Goal: Transaction & Acquisition: Purchase product/service

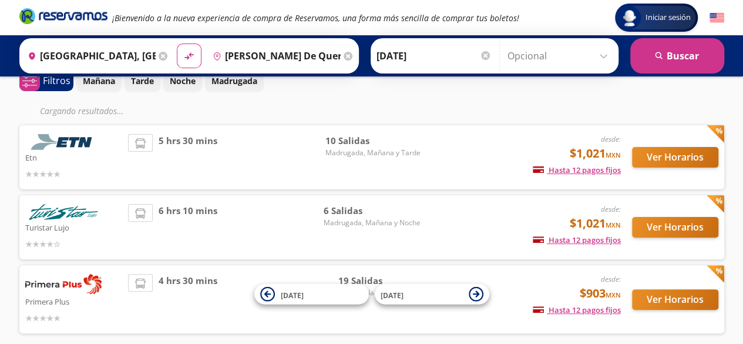
scroll to position [112, 0]
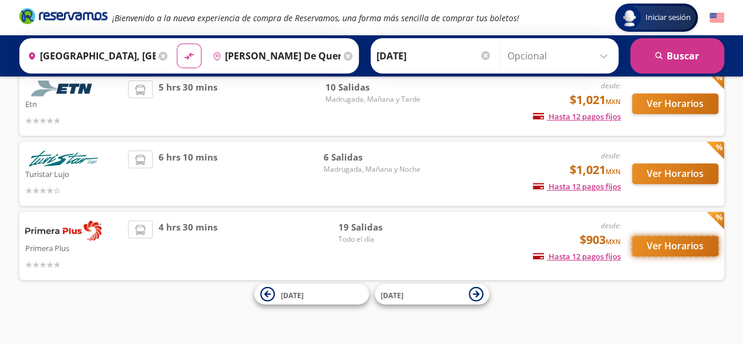
click at [692, 246] on button "Ver Horarios" at bounding box center [675, 246] width 86 height 21
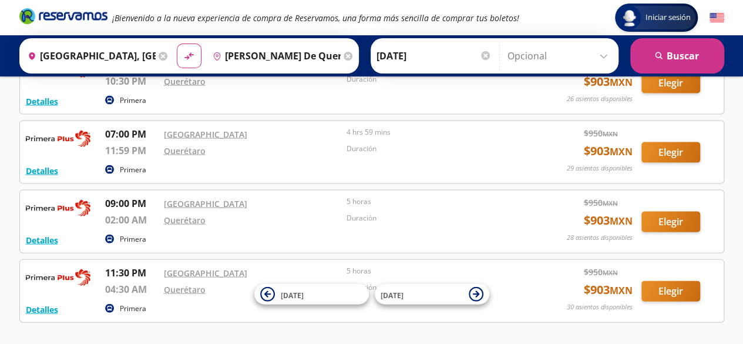
scroll to position [1115, 0]
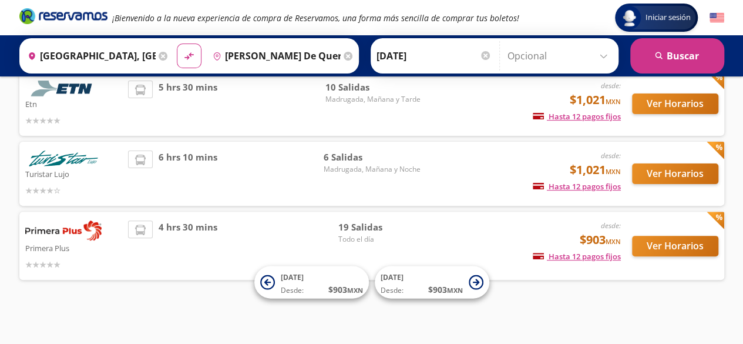
scroll to position [30, 0]
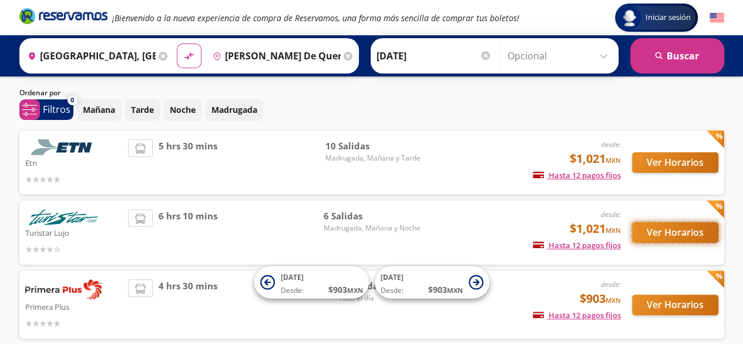
click at [669, 225] on button "Ver Horarios" at bounding box center [675, 232] width 86 height 21
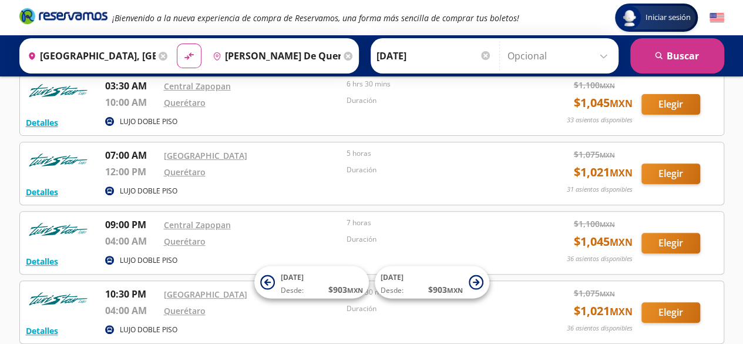
scroll to position [79, 0]
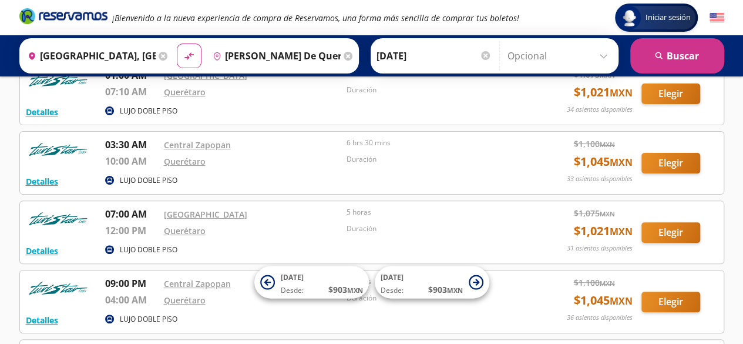
scroll to position [30, 0]
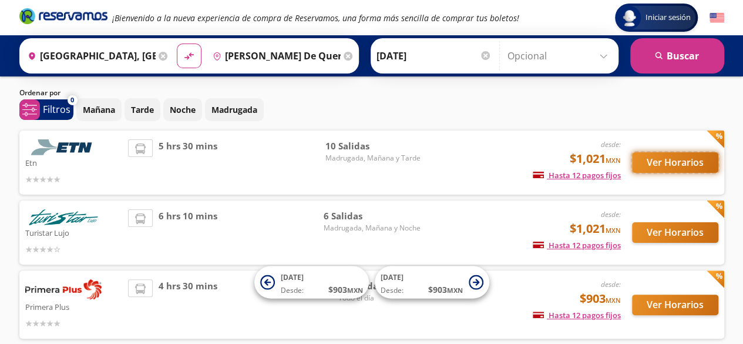
click at [655, 169] on button "Ver Horarios" at bounding box center [675, 162] width 86 height 21
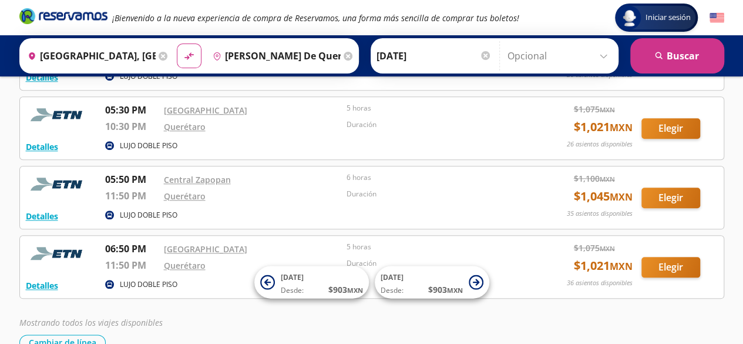
scroll to position [590, 0]
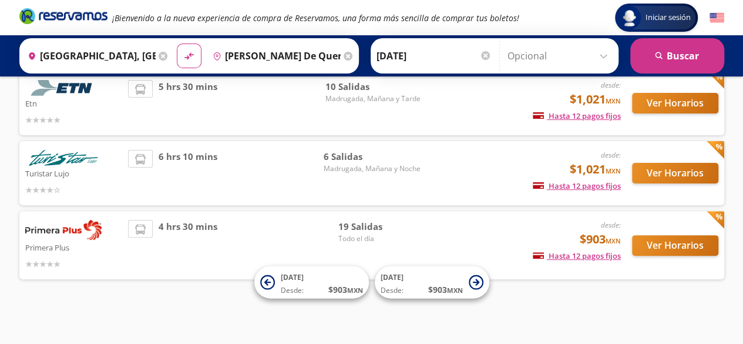
scroll to position [30, 0]
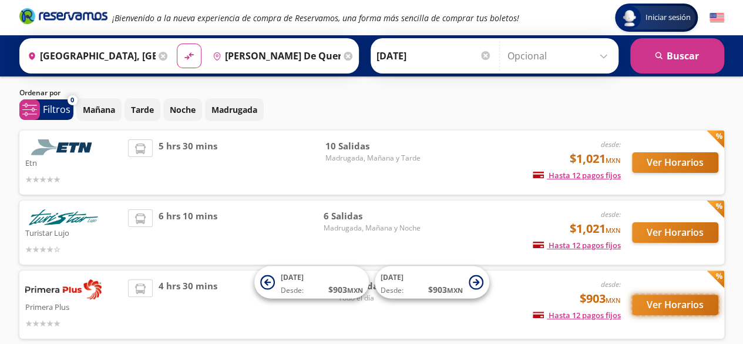
click at [687, 309] on button "Ver Horarios" at bounding box center [675, 304] width 86 height 21
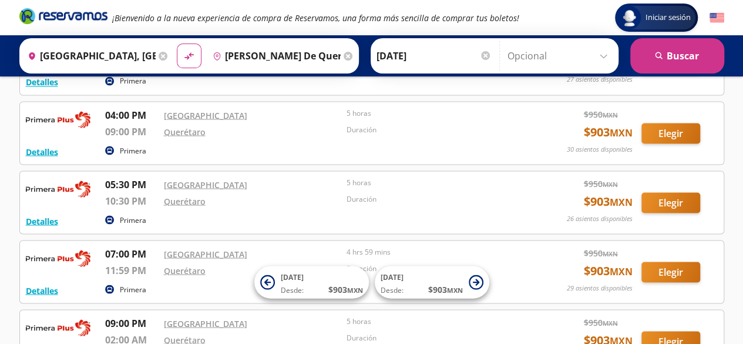
scroll to position [1177, 0]
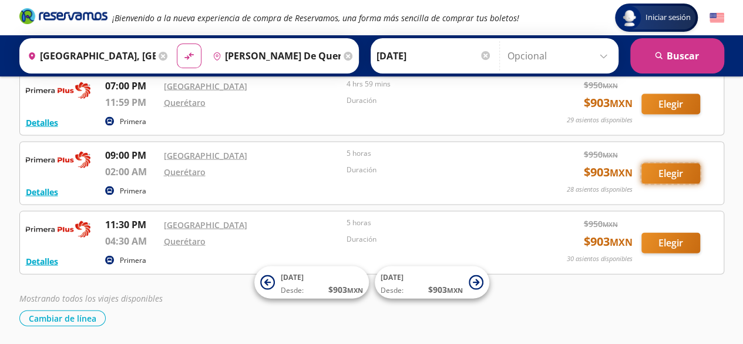
click at [657, 164] on button "Elegir" at bounding box center [670, 173] width 59 height 21
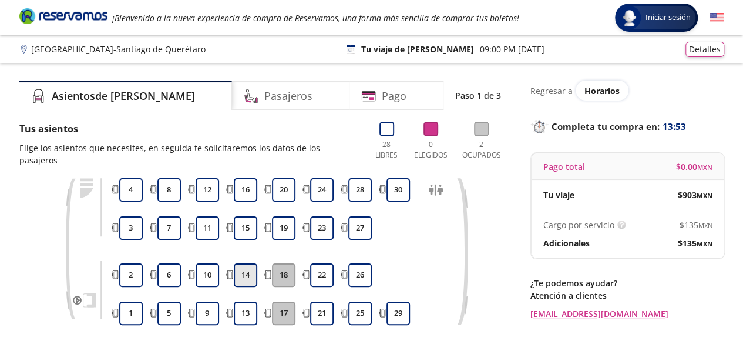
click at [250, 266] on button "14" at bounding box center [245, 274] width 23 height 23
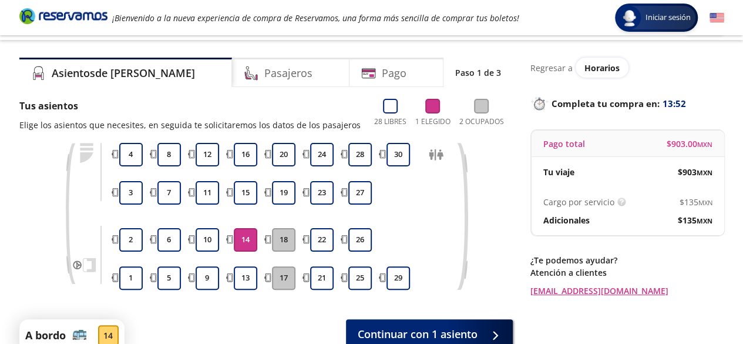
scroll to position [59, 0]
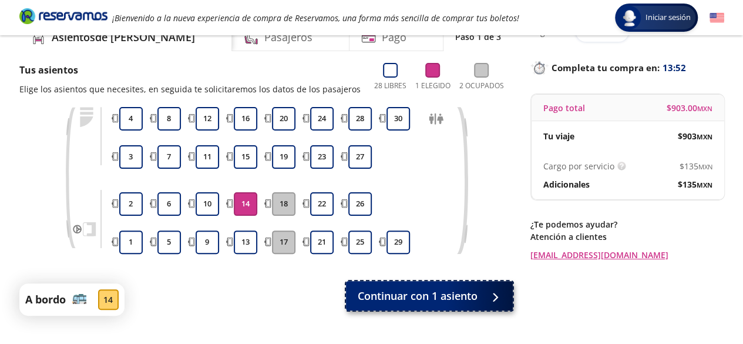
click at [446, 306] on button "Continuar con 1 asiento" at bounding box center [429, 295] width 167 height 29
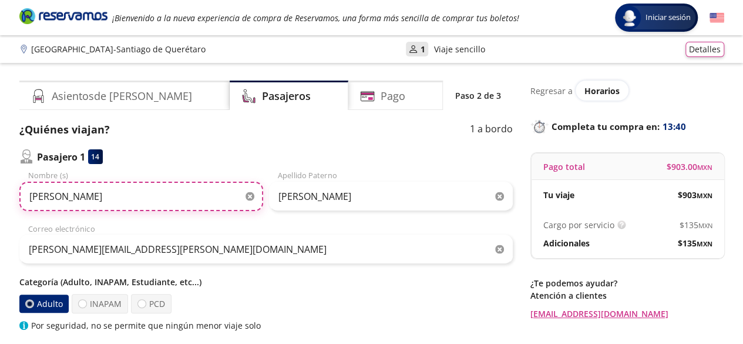
click at [130, 191] on input "[PERSON_NAME]" at bounding box center [141, 196] width 244 height 29
type input "[PERSON_NAME]"
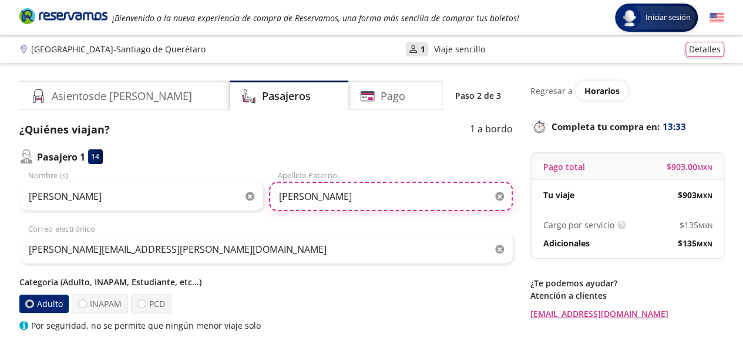
type input "[PERSON_NAME]"
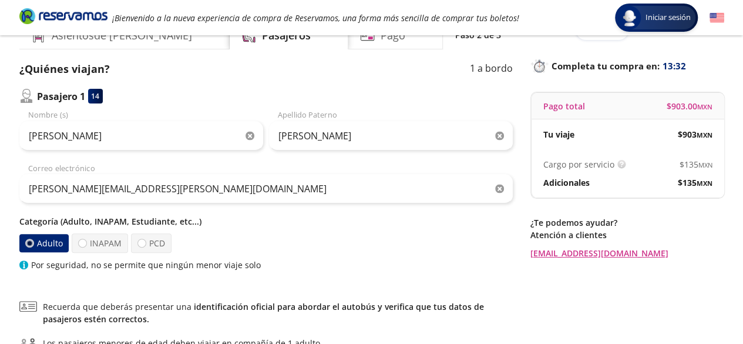
scroll to position [117, 0]
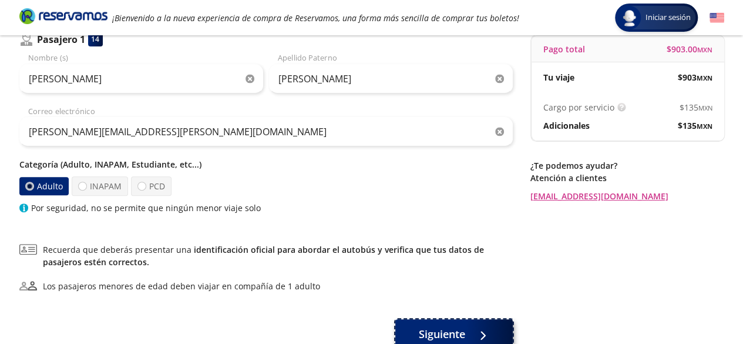
click at [464, 325] on button "Siguiente" at bounding box center [453, 333] width 117 height 29
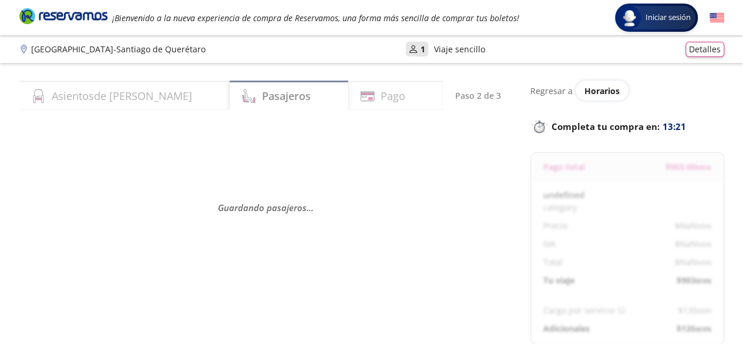
select select "MX"
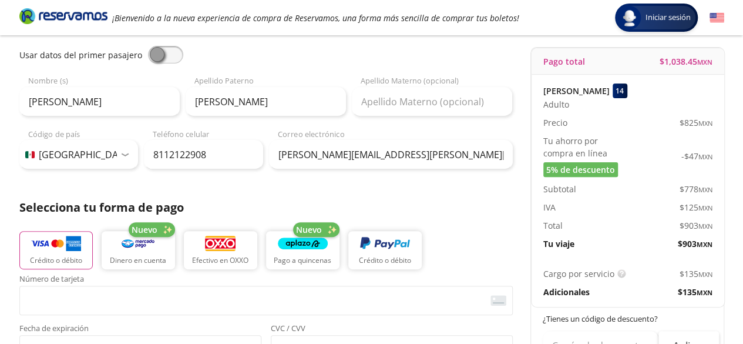
scroll to position [235, 0]
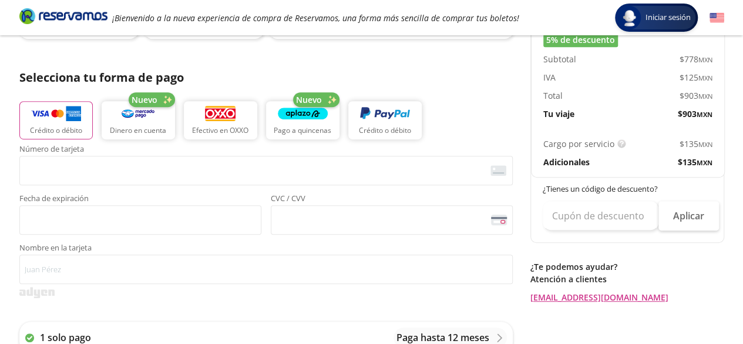
click at [182, 186] on div "Número de tarjeta <p>Your browser does not support iframes.</p> Fecha de expira…" at bounding box center [265, 189] width 493 height 89
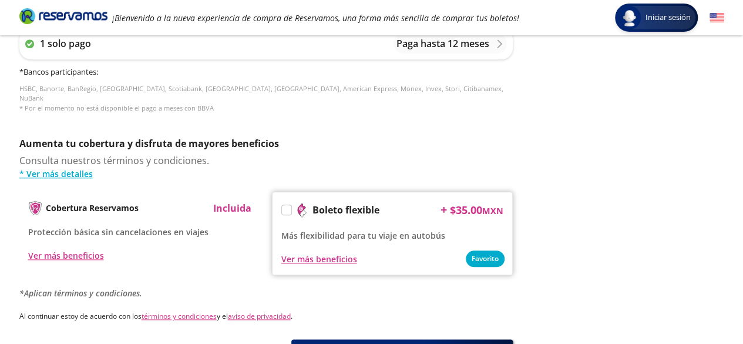
scroll to position [619, 0]
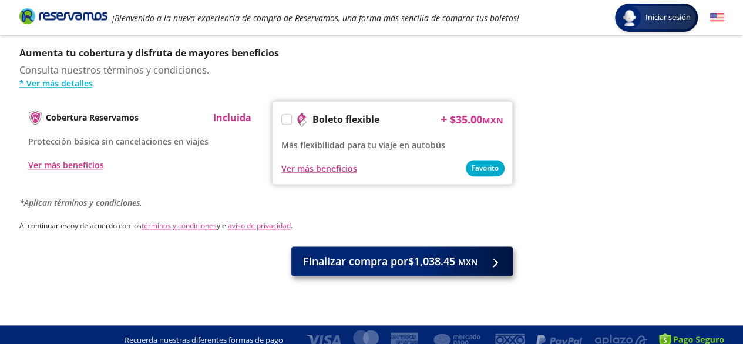
type input "[PERSON_NAME] S"
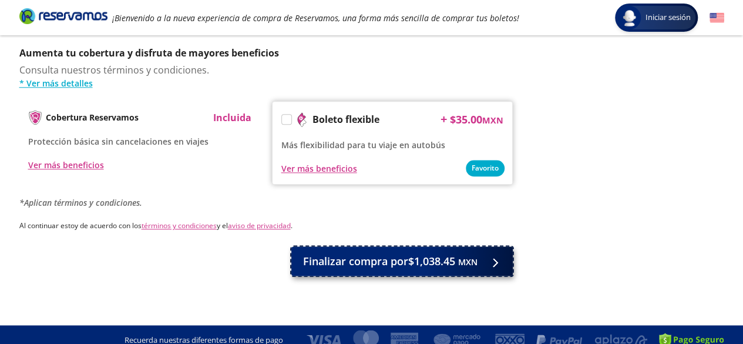
click at [404, 254] on span "Finalizar compra por $1,038.45 MXN" at bounding box center [390, 261] width 174 height 16
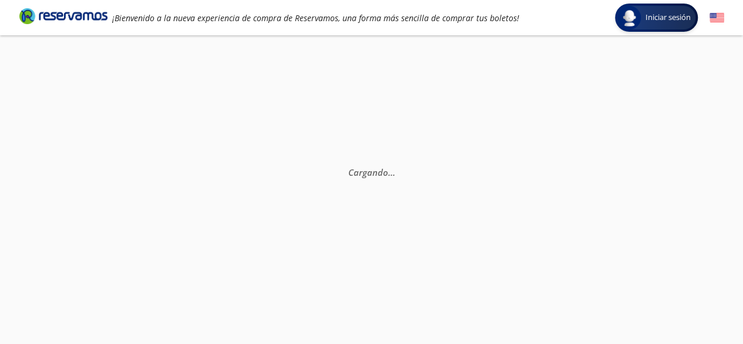
scroll to position [0, 0]
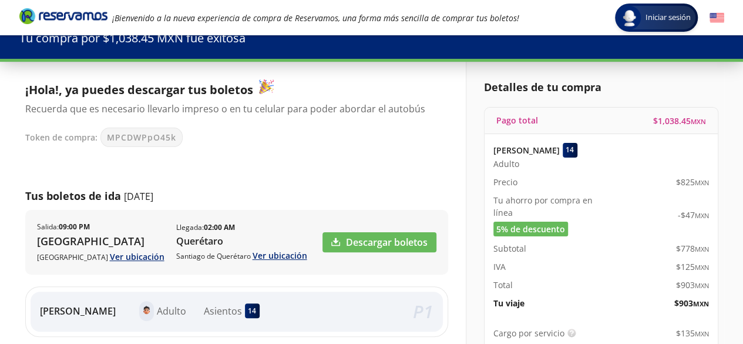
scroll to position [59, 0]
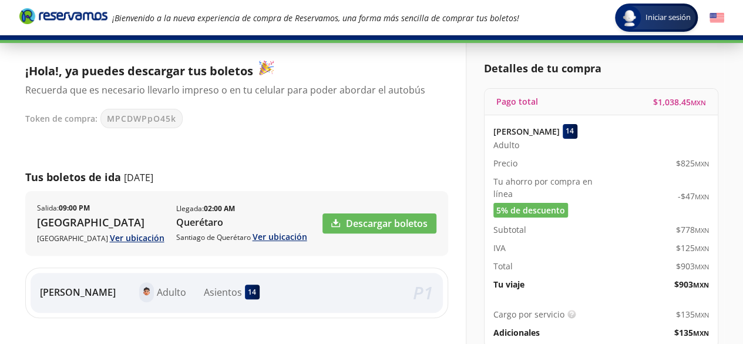
click at [150, 116] on span "MPCDWPpO45k" at bounding box center [141, 118] width 69 height 12
copy span "MPCDWPpO45k"
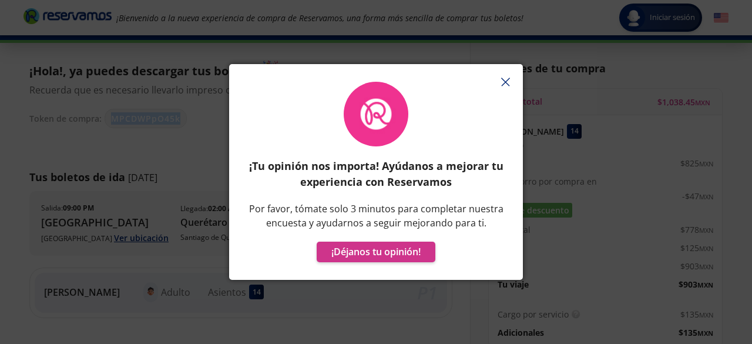
click at [506, 80] on icon "button" at bounding box center [505, 82] width 9 height 9
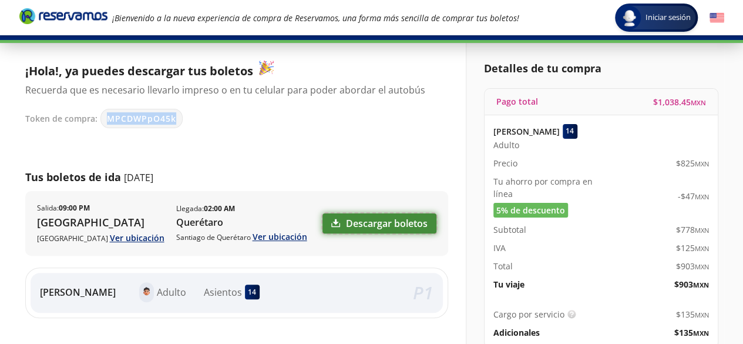
click at [368, 216] on link "Descargar boletos" at bounding box center [380, 223] width 114 height 20
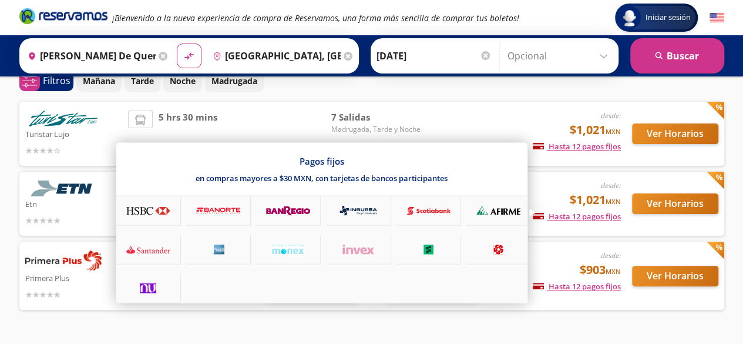
scroll to position [89, 0]
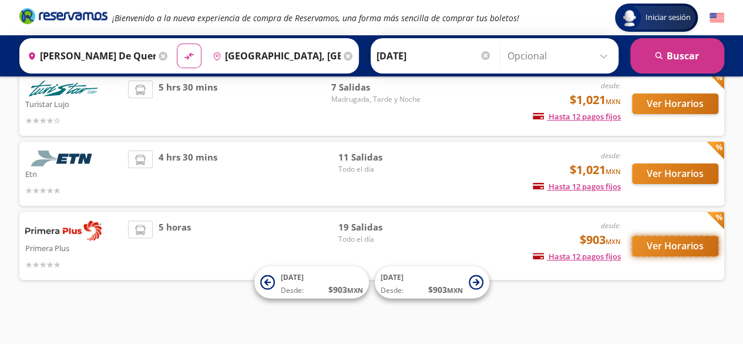
click at [638, 244] on button "Ver Horarios" at bounding box center [675, 246] width 86 height 21
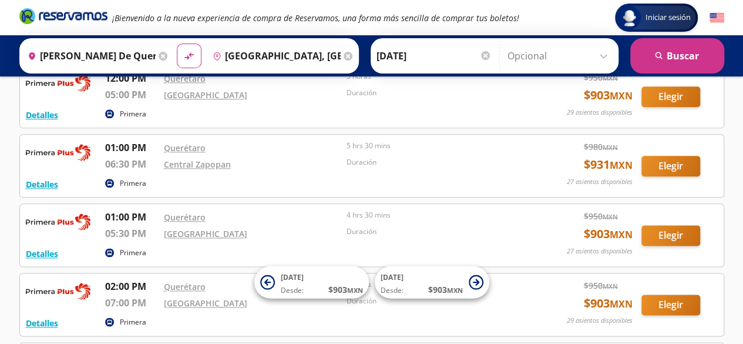
scroll to position [649, 0]
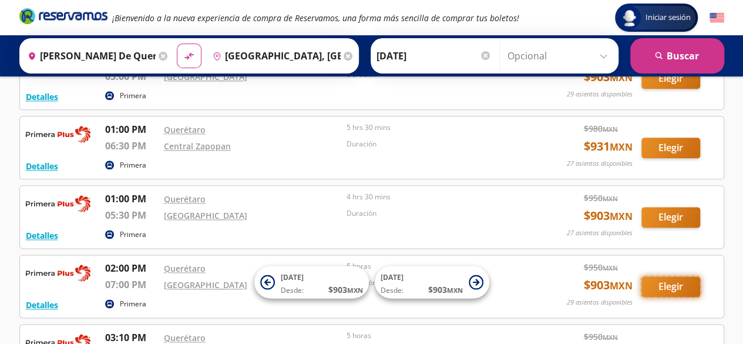
click at [670, 280] on button "Elegir" at bounding box center [670, 286] width 59 height 21
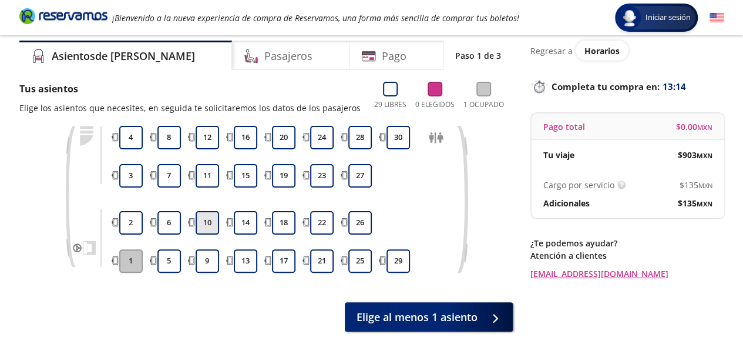
scroll to position [59, 0]
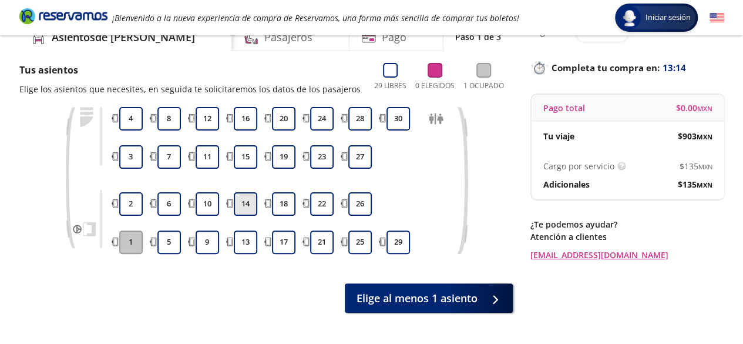
click at [243, 205] on button "14" at bounding box center [245, 203] width 23 height 23
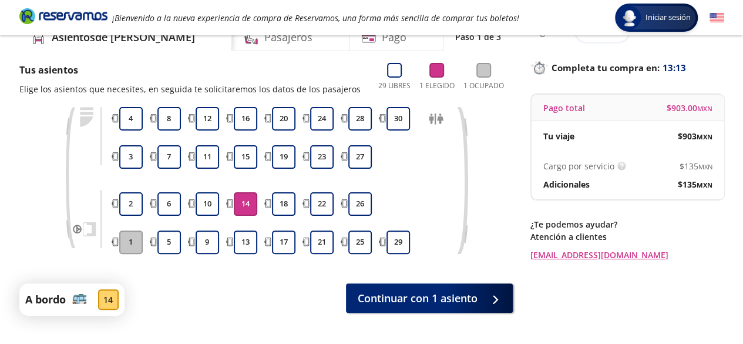
click at [401, 280] on div "Tus asientos Elige los asientos que necesites, en seguida te solicitaremos los …" at bounding box center [265, 189] width 493 height 253
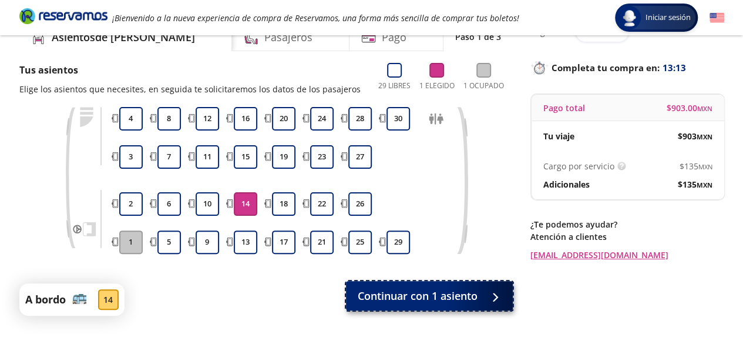
click at [405, 300] on span "Continuar con 1 asiento" at bounding box center [418, 296] width 120 height 16
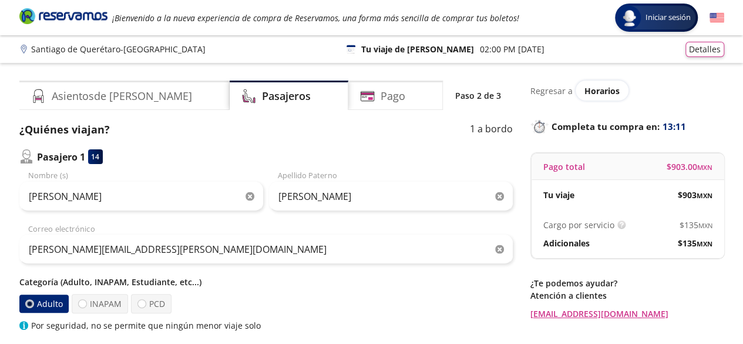
scroll to position [200, 0]
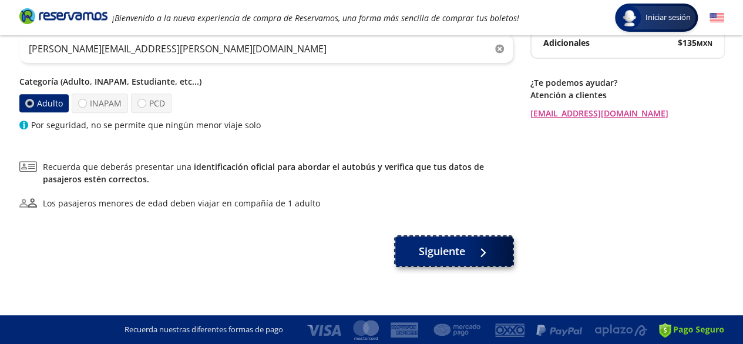
click at [471, 265] on button "Siguiente" at bounding box center [453, 250] width 117 height 29
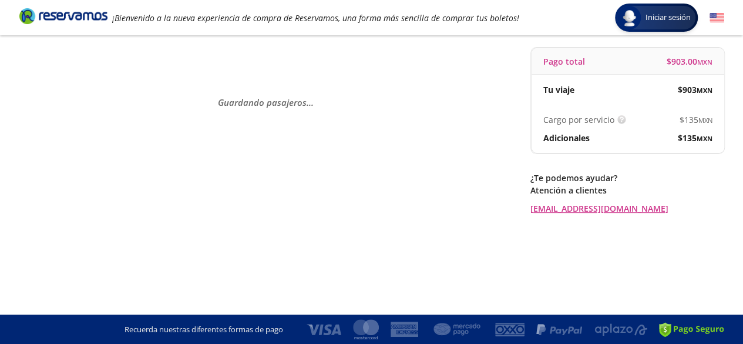
scroll to position [0, 0]
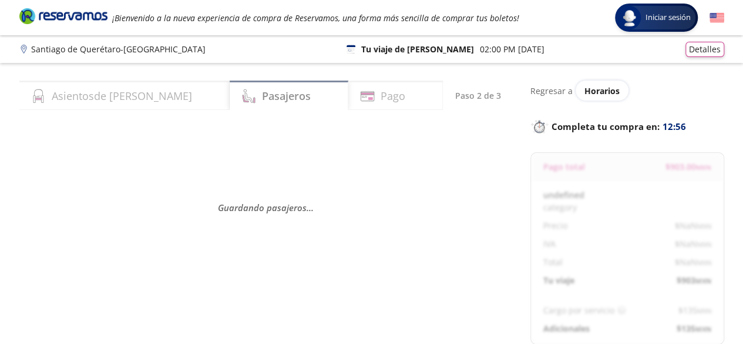
select select "MX"
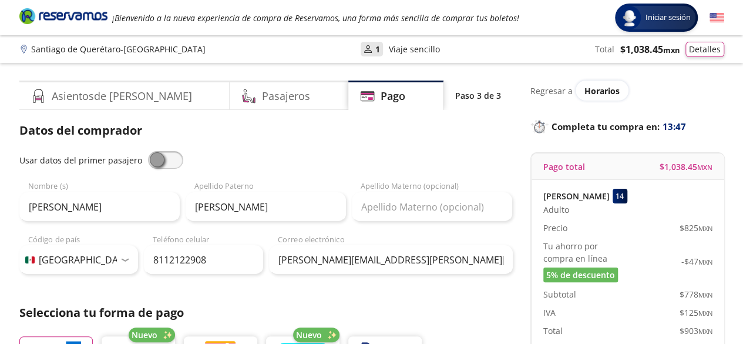
click at [335, 138] on p "Datos del comprador" at bounding box center [265, 131] width 493 height 18
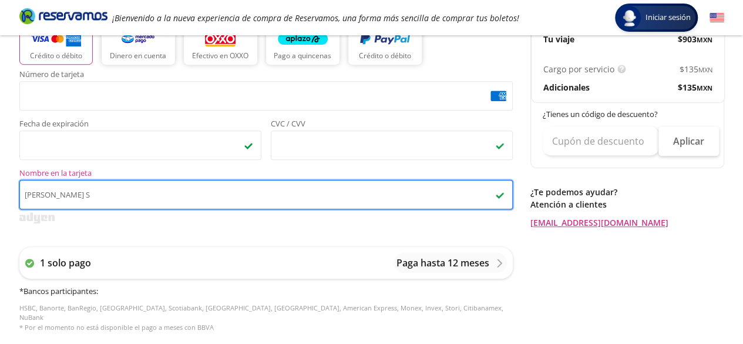
scroll to position [529, 0]
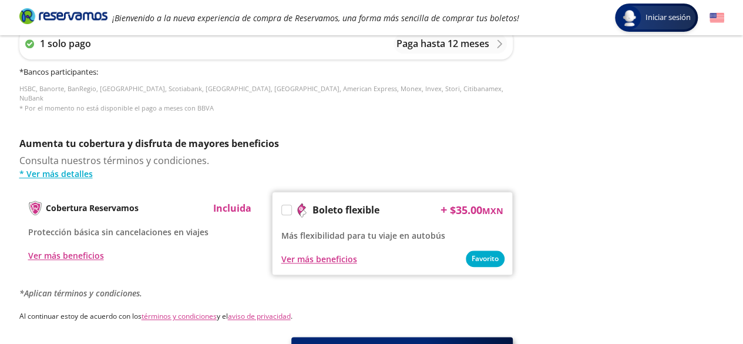
type input "[PERSON_NAME] S"
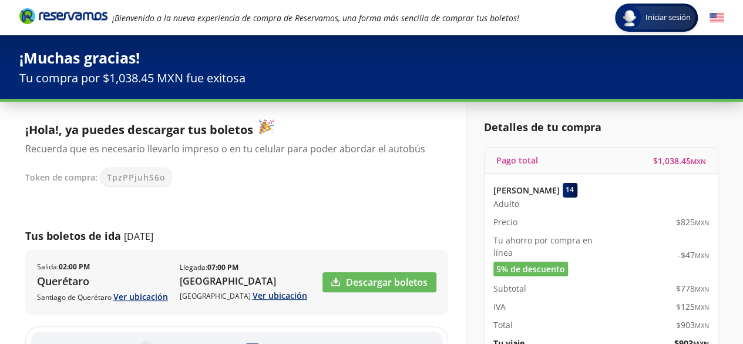
click at [103, 171] on div "TpzPPjuhS6o" at bounding box center [136, 176] width 72 height 19
click at [146, 171] on span "TpzPPjuhS6o" at bounding box center [136, 177] width 59 height 12
copy span "TpzPPjuhS6o"
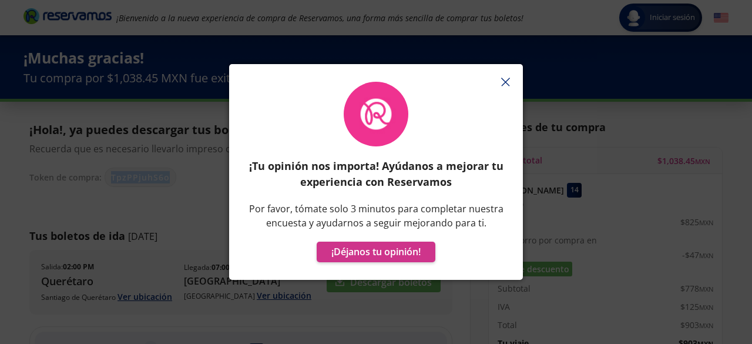
click at [505, 81] on line "button" at bounding box center [506, 82] width 8 height 8
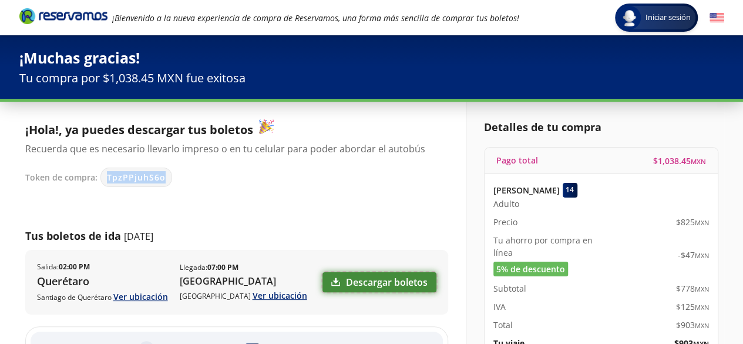
click at [354, 276] on link "Descargar boletos" at bounding box center [380, 282] width 114 height 20
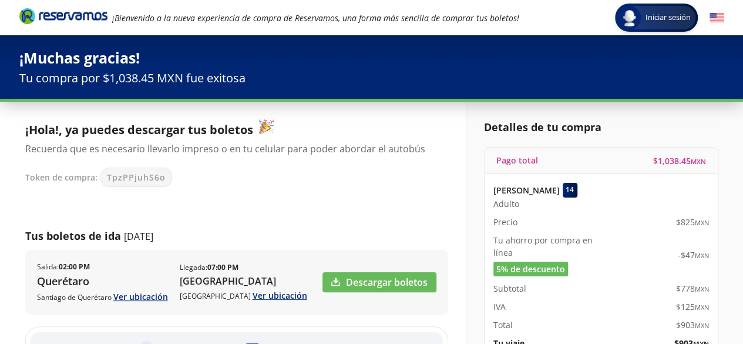
click at [194, 209] on div "¡Hola!, ya puedes descargar tus boletos Recuerda que es necesario llevarlo impr…" at bounding box center [236, 298] width 423 height 359
